Goal: Find specific page/section: Find specific page/section

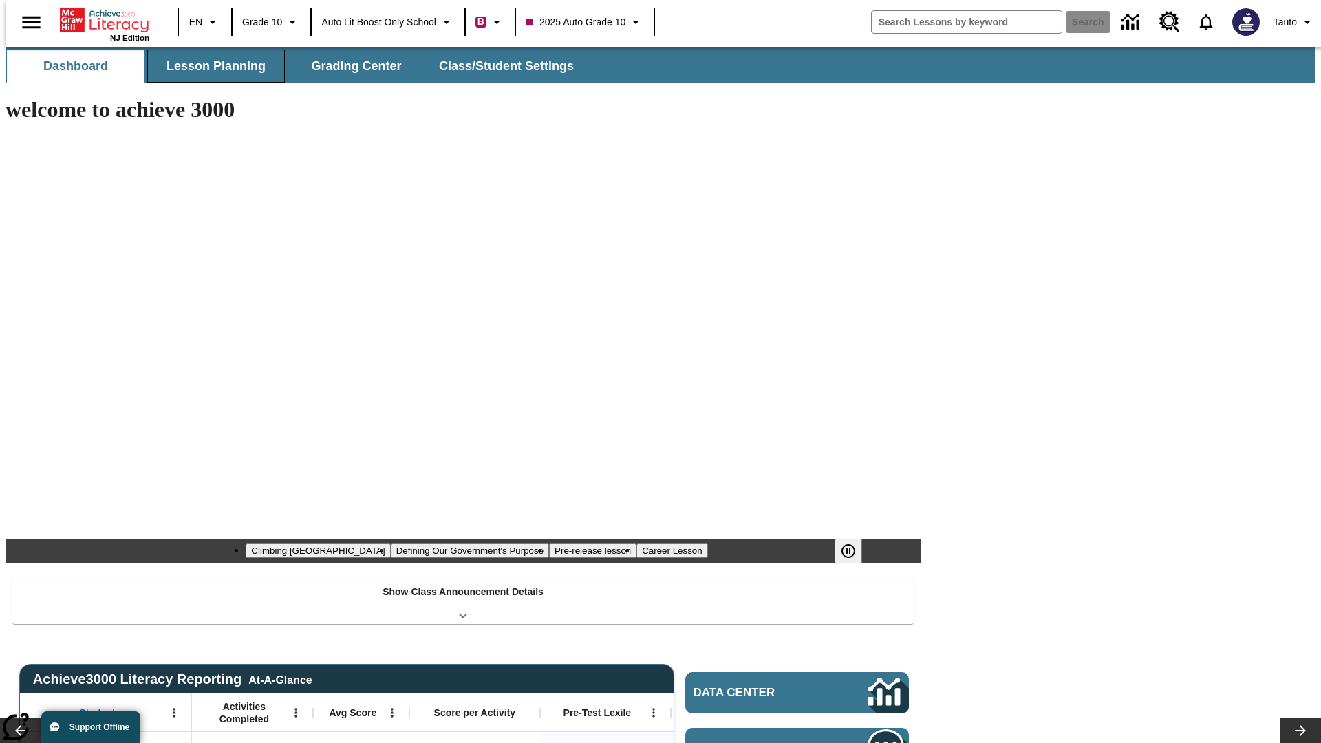
click at [211, 66] on span "Lesson Planning" at bounding box center [215, 66] width 99 height 16
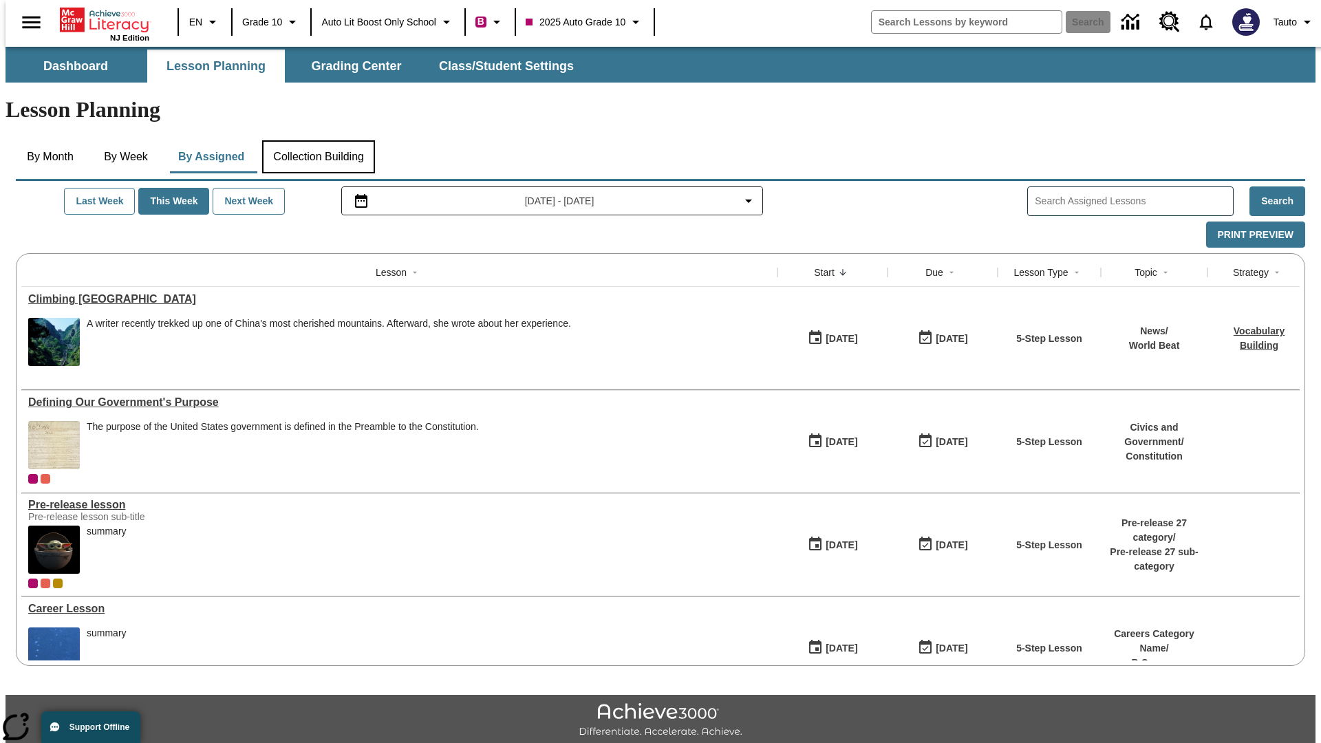
click at [318, 140] on button "Collection Building" at bounding box center [318, 156] width 113 height 33
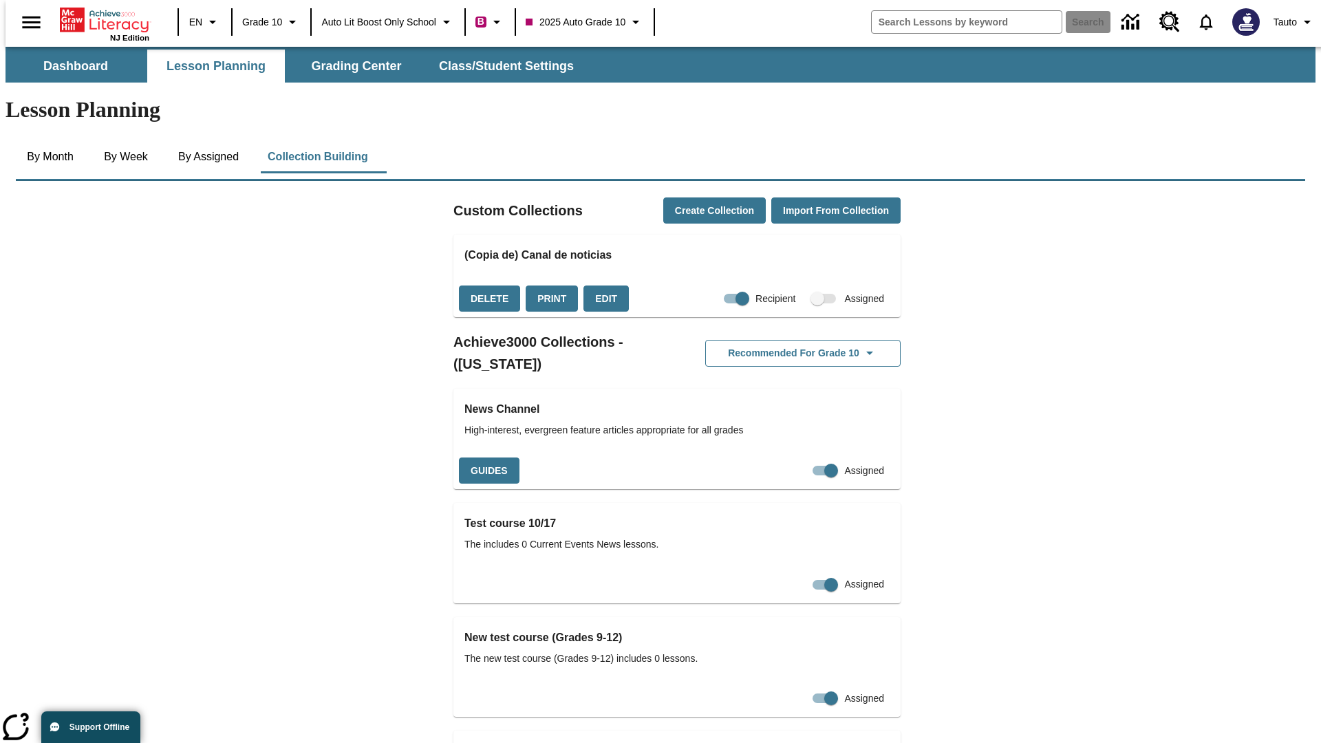
checkbox input "true"
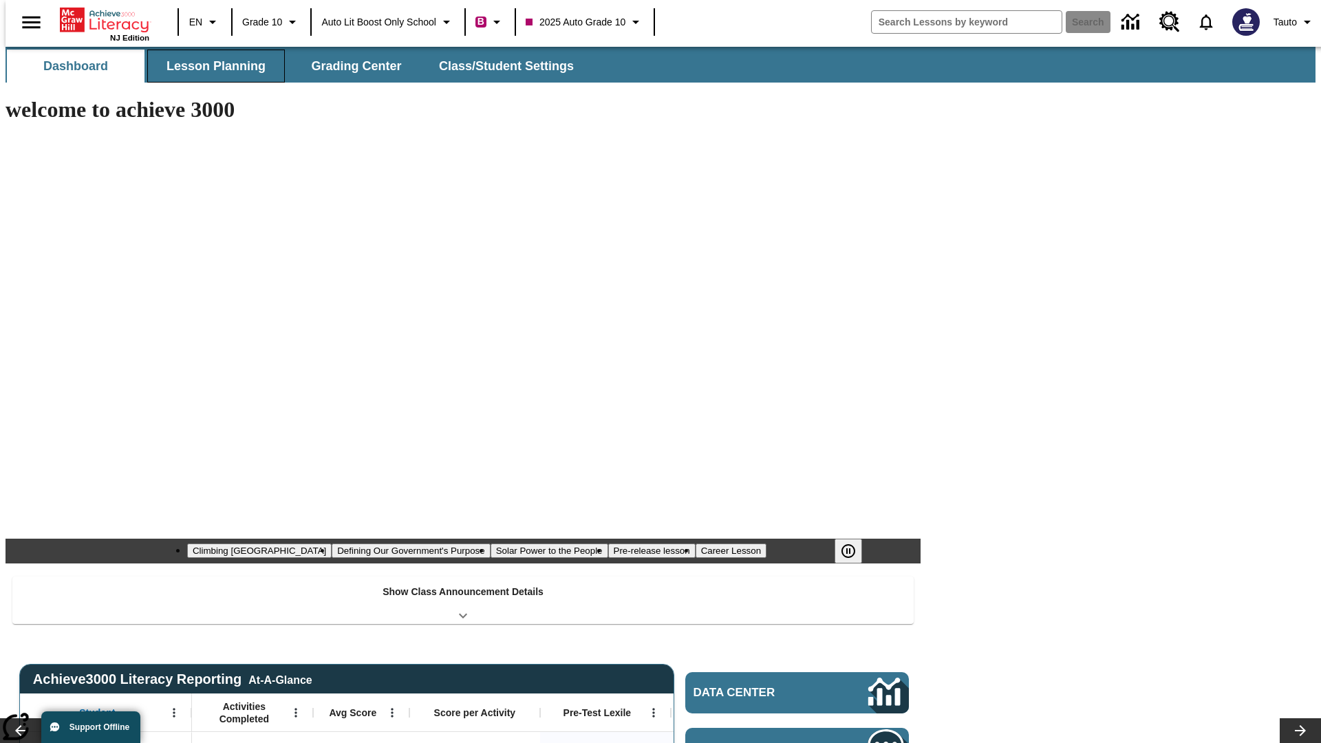
click at [211, 66] on span "Lesson Planning" at bounding box center [215, 66] width 99 height 16
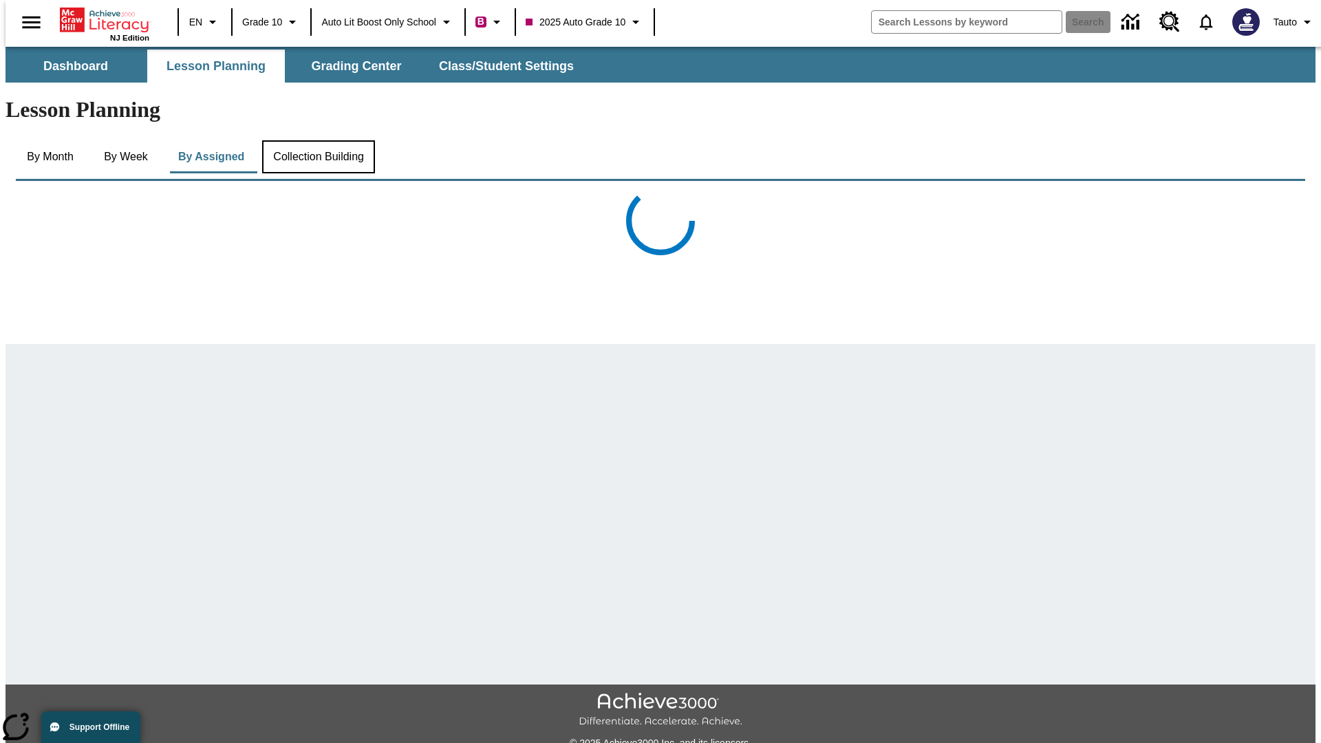
click at [318, 140] on button "Collection Building" at bounding box center [318, 156] width 113 height 33
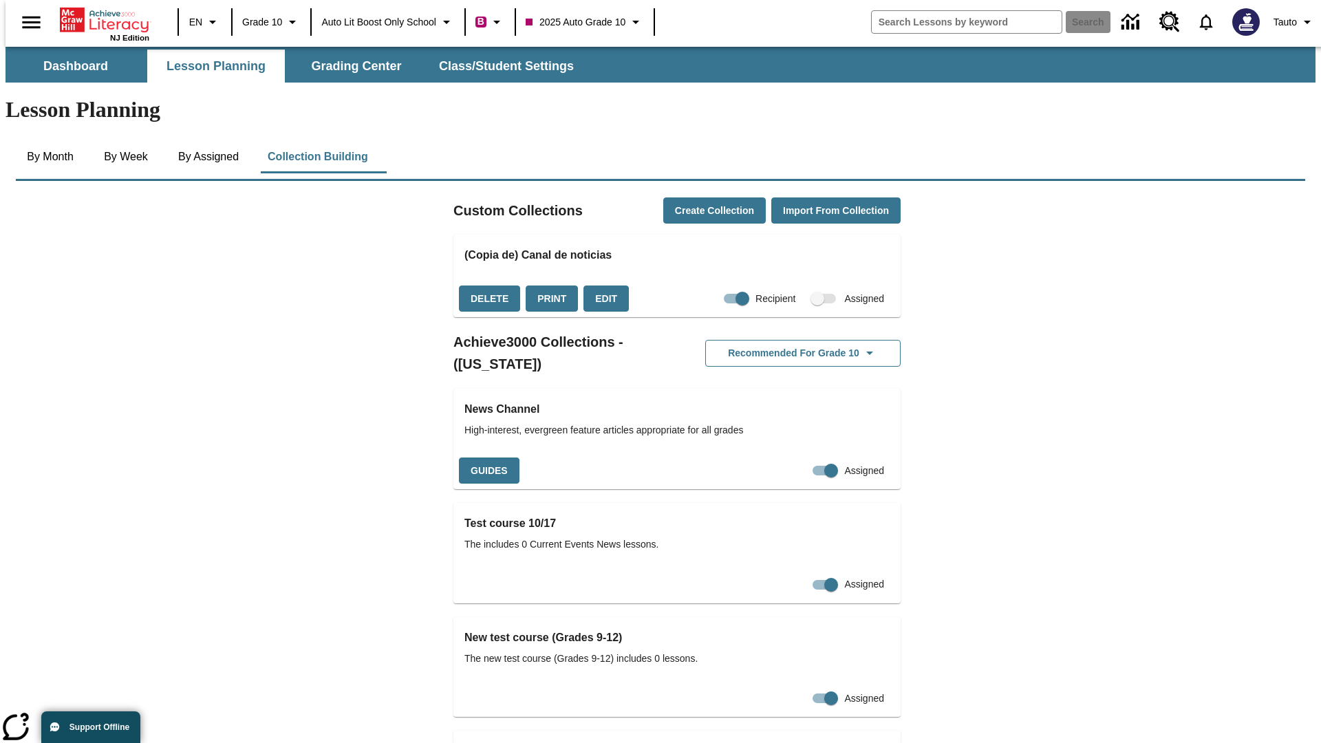
checkbox input "false"
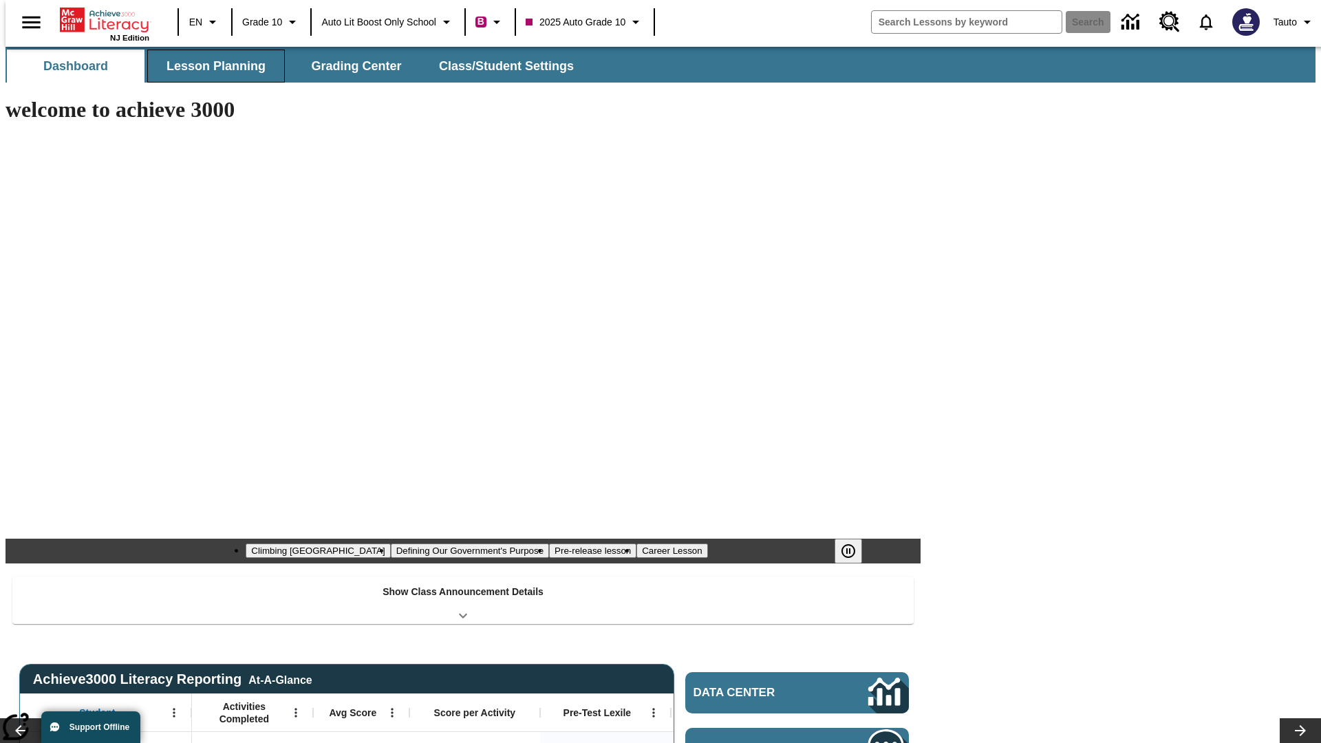
click at [211, 66] on span "Lesson Planning" at bounding box center [215, 66] width 99 height 16
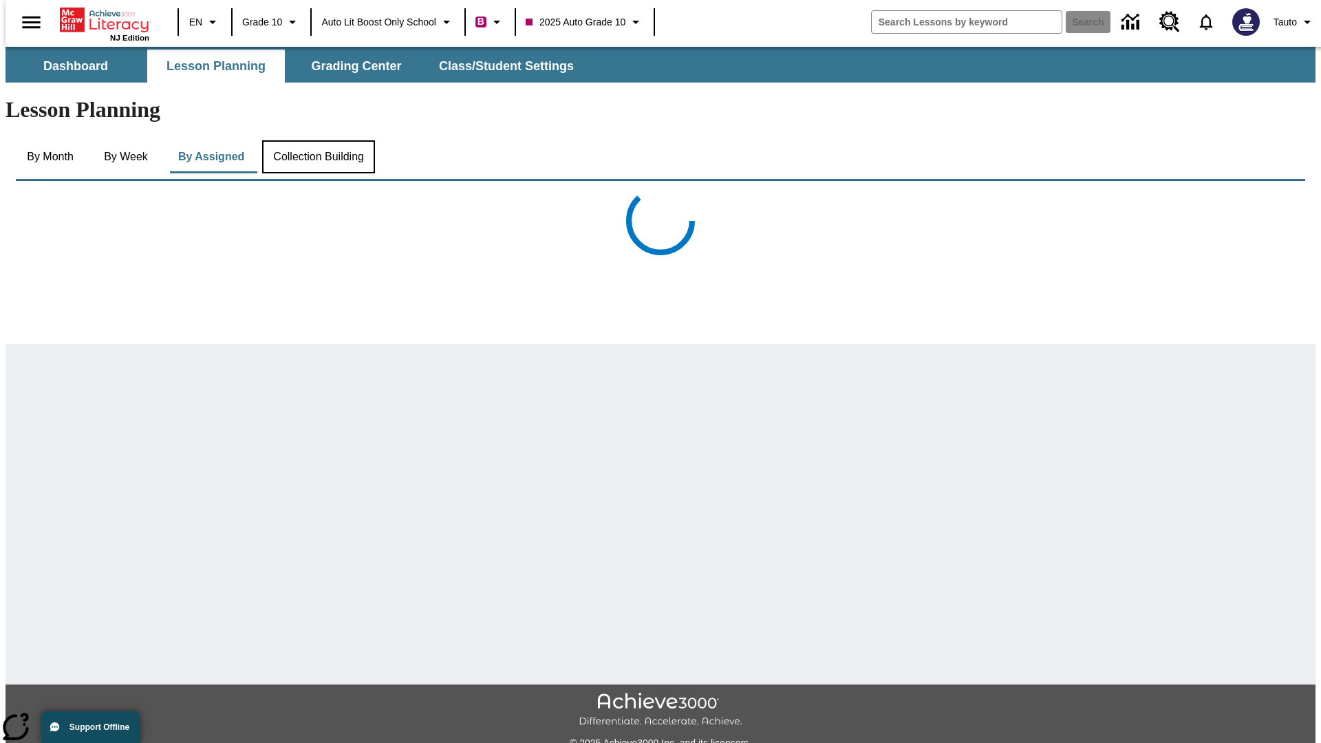
click at [318, 140] on button "Collection Building" at bounding box center [318, 156] width 113 height 33
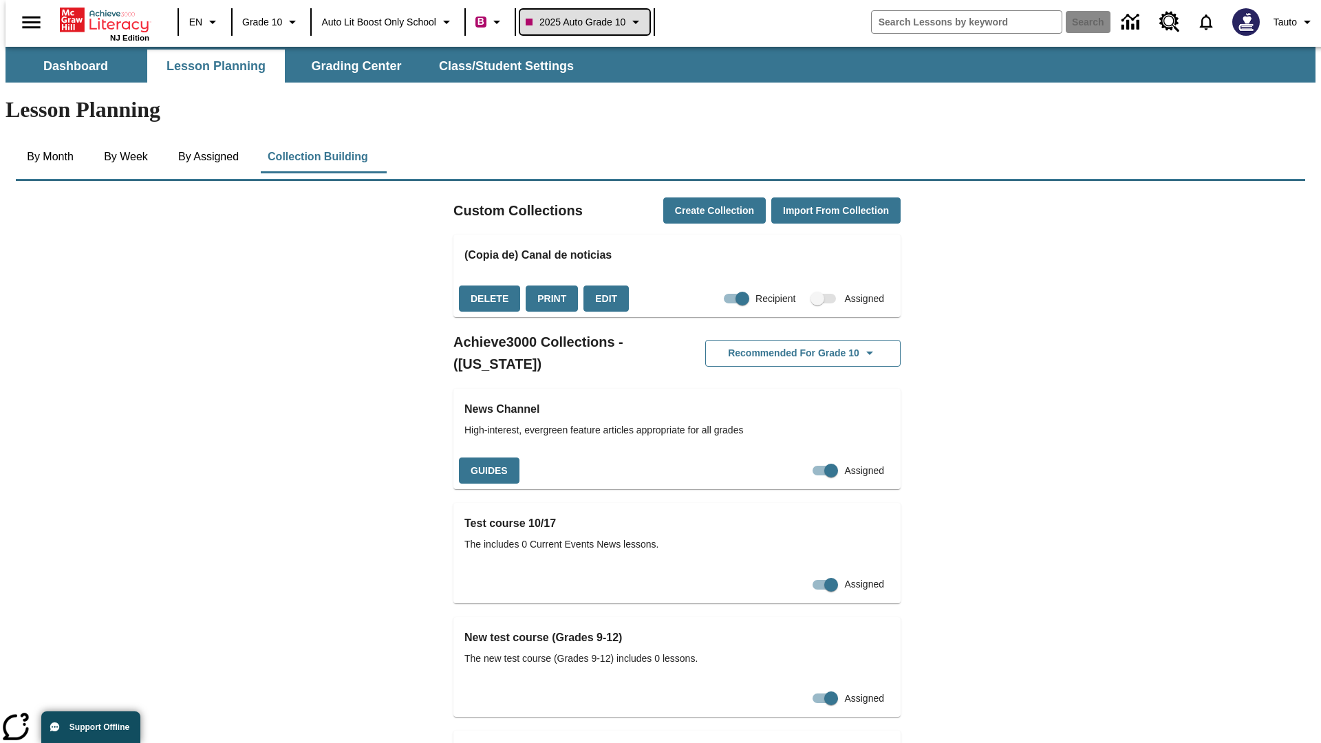
click at [589, 22] on span "2025 Auto Grade 10" at bounding box center [576, 22] width 100 height 14
